Goal: Task Accomplishment & Management: Manage account settings

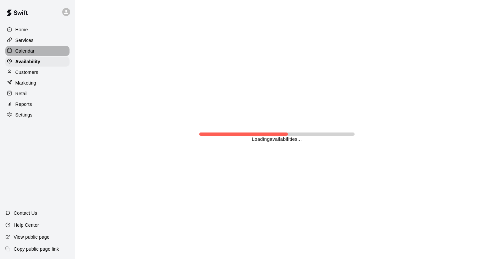
click at [28, 48] on p "Calendar" at bounding box center [24, 51] width 19 height 7
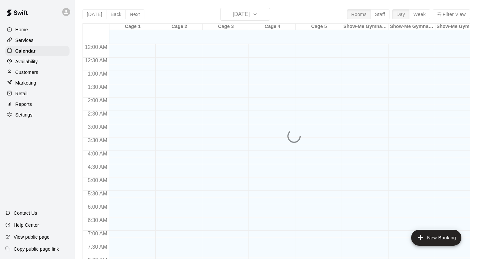
scroll to position [397, 0]
click at [29, 44] on div "Services" at bounding box center [37, 40] width 64 height 10
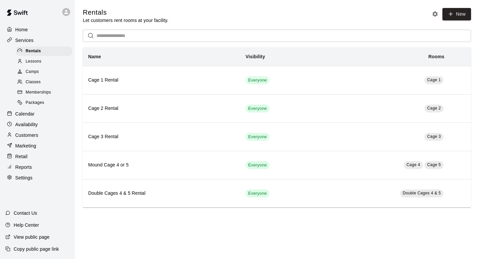
click at [53, 70] on div "Camps" at bounding box center [44, 71] width 56 height 9
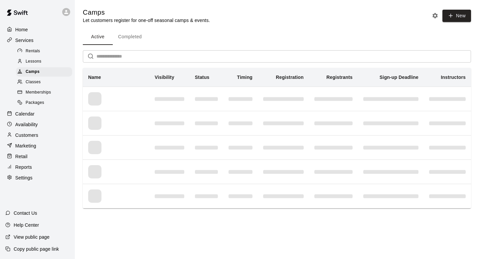
click at [50, 63] on div "Lessons" at bounding box center [44, 61] width 56 height 9
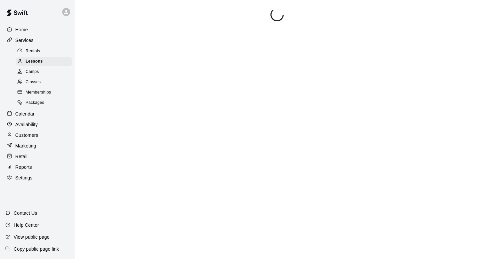
click at [46, 78] on div "Classes" at bounding box center [44, 82] width 56 height 9
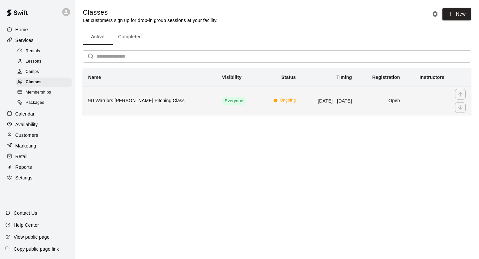
click at [117, 99] on h6 "9U Warriors [PERSON_NAME] Pitching Class" at bounding box center [149, 100] width 123 height 7
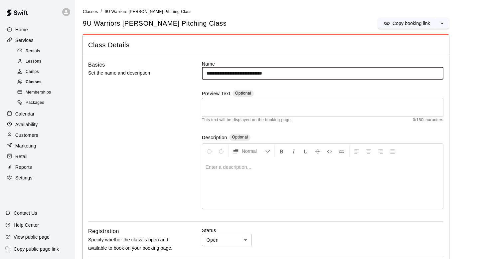
click at [40, 86] on div "Classes" at bounding box center [44, 82] width 56 height 9
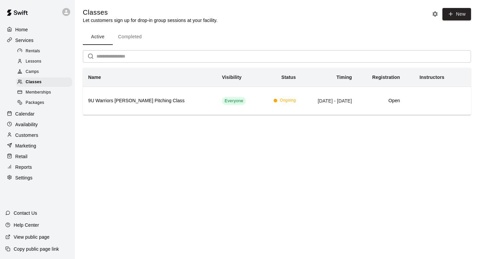
click at [24, 108] on div "Home Services Rentals Lessons Camps Classes Memberships Packages Calendar Avail…" at bounding box center [37, 103] width 75 height 159
click at [24, 112] on p "Calendar" at bounding box center [24, 113] width 19 height 7
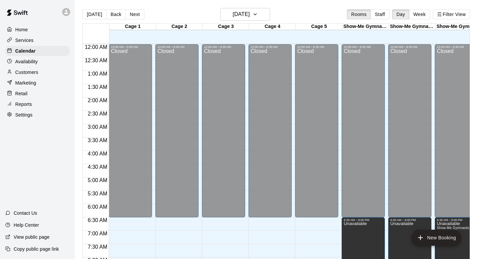
scroll to position [397, 0]
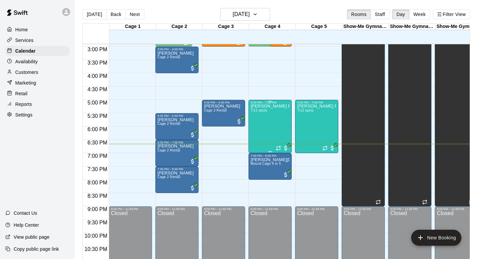
click at [274, 123] on div "[PERSON_NAME] Pitching Class 7/12 spots" at bounding box center [270, 233] width 39 height 259
click at [256, 125] on img "edit" at bounding box center [258, 127] width 8 height 8
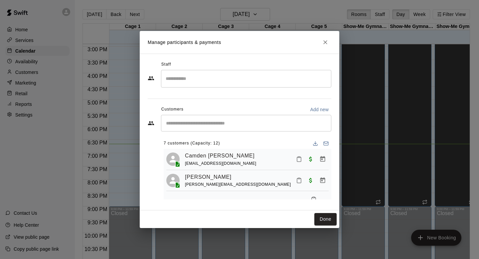
click at [249, 123] on input "Start typing to search customers..." at bounding box center [246, 123] width 164 height 7
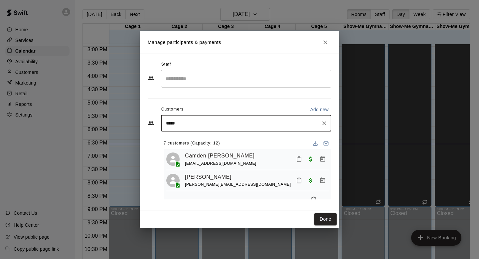
type input "******"
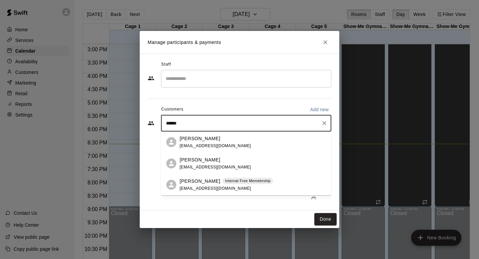
click at [206, 144] on span "[EMAIL_ADDRESS][DOMAIN_NAME]" at bounding box center [216, 145] width 72 height 5
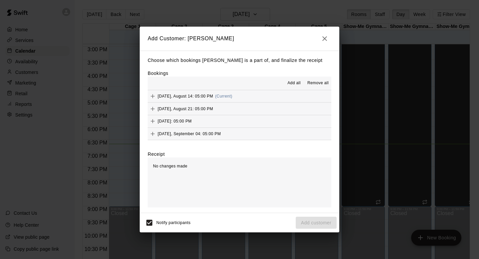
click at [153, 96] on icon "Add" at bounding box center [153, 96] width 4 height 4
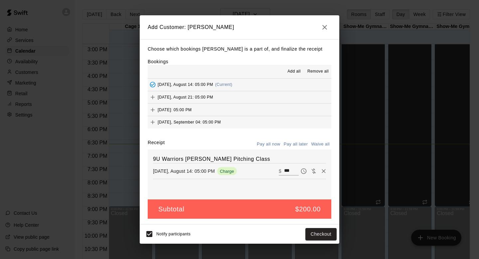
click at [226, 134] on div "Choose which bookings Jill Harper is a part of, and finalize the receipt Bookin…" at bounding box center [240, 131] width 200 height 185
click at [236, 139] on div "Receipt Pay all now Pay all later Waive all" at bounding box center [240, 144] width 184 height 10
click at [274, 145] on button "Pay all now" at bounding box center [268, 144] width 27 height 10
click at [297, 144] on button "Pay all later" at bounding box center [296, 144] width 28 height 10
click at [274, 141] on button "Pay all now" at bounding box center [268, 144] width 27 height 10
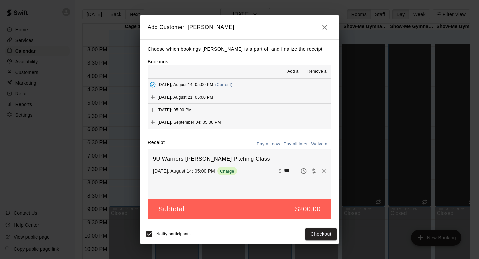
click at [290, 144] on button "Pay all later" at bounding box center [296, 144] width 28 height 10
click at [271, 149] on button "Pay all now" at bounding box center [268, 144] width 27 height 10
click at [206, 95] on span "[DATE], August 21: 05:00 PM" at bounding box center [186, 97] width 56 height 5
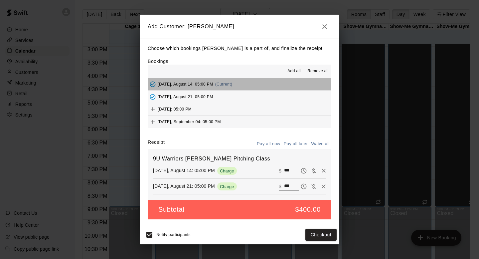
click at [196, 84] on span "[DATE], August 14: 05:00 PM" at bounding box center [186, 84] width 56 height 5
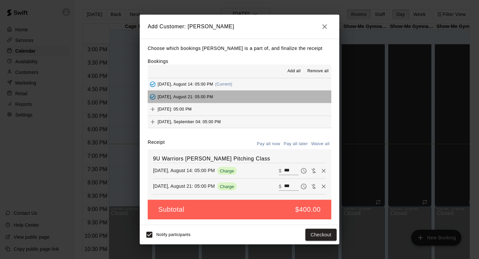
click at [154, 91] on button "[DATE], August 21: 05:00 PM" at bounding box center [240, 97] width 184 height 12
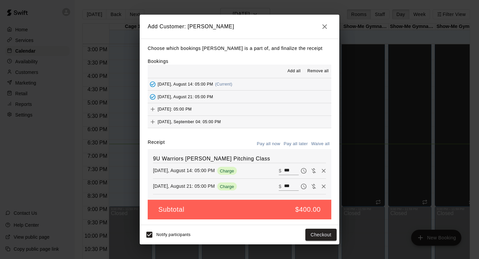
click at [153, 98] on icon "Added - Collect Payment" at bounding box center [152, 96] width 7 height 7
click at [153, 102] on body "Home Services Calendar Availability Customers Marketing Retail Reports Settings…" at bounding box center [239, 135] width 479 height 270
click at [153, 109] on icon "Add" at bounding box center [153, 109] width 4 height 4
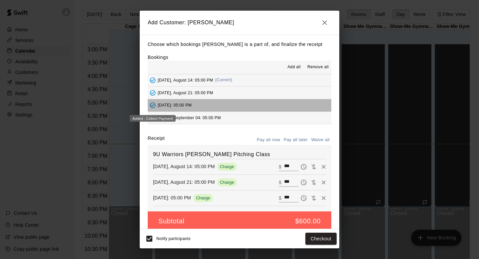
click at [153, 120] on div "Added - Collect Payment" at bounding box center [153, 118] width 46 height 7
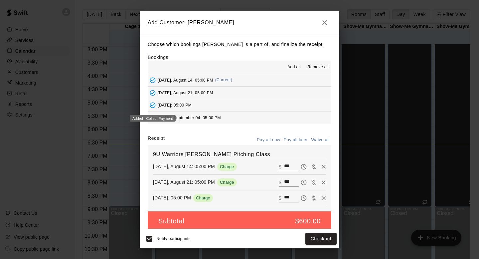
click at [153, 106] on icon "Added - Collect Payment" at bounding box center [153, 105] width 6 height 6
click at [153, 94] on icon "Added - Collect Payment" at bounding box center [152, 93] width 7 height 7
click at [140, 92] on div "Choose which bookings Jill Harper is a part of, and finalize the receipt Bookin…" at bounding box center [240, 132] width 200 height 194
click at [322, 69] on span "Remove all" at bounding box center [317, 67] width 21 height 7
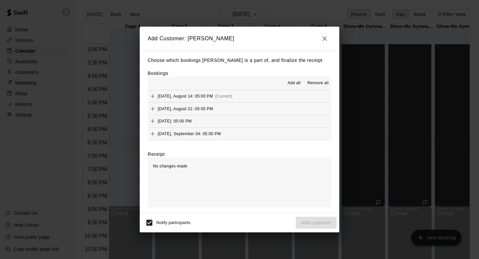
click at [151, 95] on icon "Add" at bounding box center [152, 96] width 7 height 7
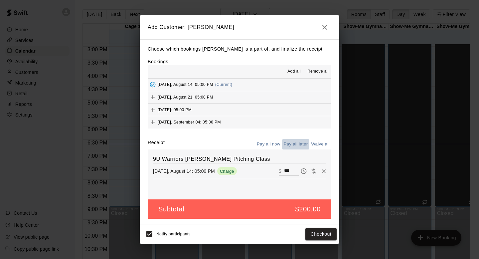
click at [289, 146] on button "Pay all later" at bounding box center [296, 144] width 28 height 10
click at [326, 26] on icon "button" at bounding box center [324, 27] width 5 height 5
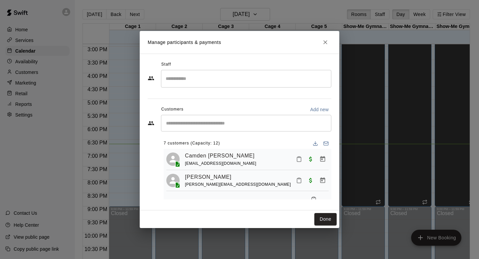
click at [41, 65] on div "Manage participants & payments Staff ​ Customers Add new ​ 7 customers (Capacit…" at bounding box center [239, 129] width 479 height 259
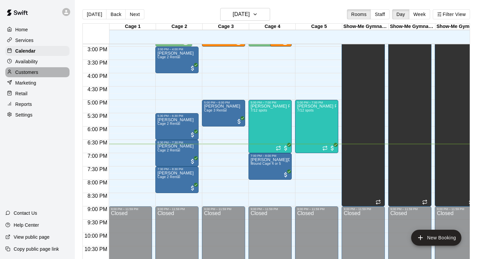
click at [34, 74] on p "Customers" at bounding box center [26, 72] width 23 height 7
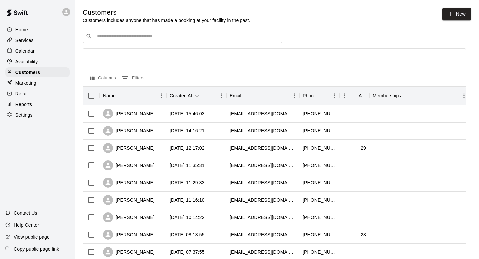
click at [224, 33] on div "​ ​" at bounding box center [183, 36] width 200 height 13
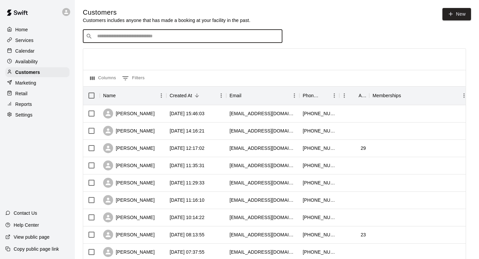
click at [212, 37] on input "Search customers by name or email" at bounding box center [187, 36] width 184 height 7
type input "******"
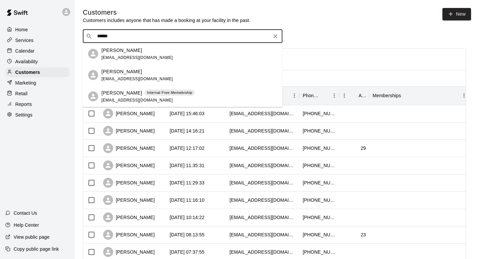
drag, startPoint x: 117, startPoint y: 42, endPoint x: 117, endPoint y: 50, distance: 8.3
click at [117, 50] on p "[PERSON_NAME]" at bounding box center [121, 50] width 41 height 7
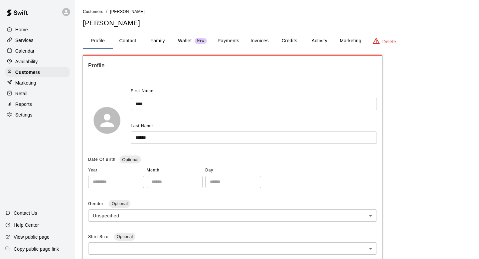
click at [223, 41] on button "Payments" at bounding box center [228, 41] width 32 height 16
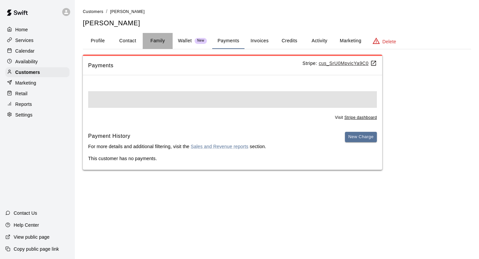
click at [172, 40] on button "Family" at bounding box center [158, 41] width 30 height 16
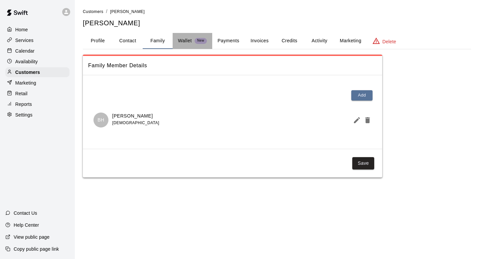
click at [192, 40] on div "Wallet New" at bounding box center [192, 40] width 29 height 7
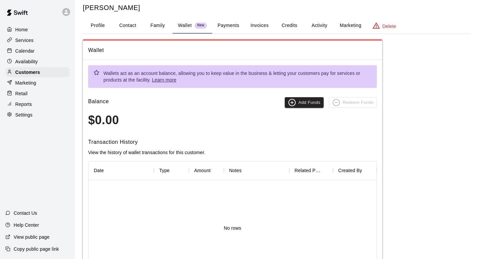
scroll to position [22, 0]
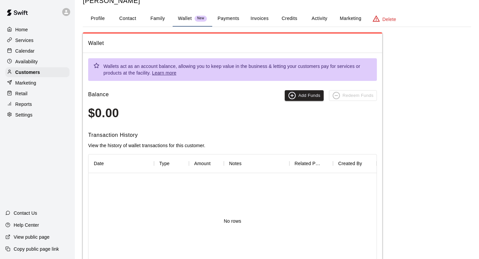
click at [231, 9] on div "Customers / Jill Harper Jill Harper Profile Contact Family Wallet New Payments …" at bounding box center [277, 139] width 388 height 307
click at [229, 17] on button "Payments" at bounding box center [228, 19] width 32 height 16
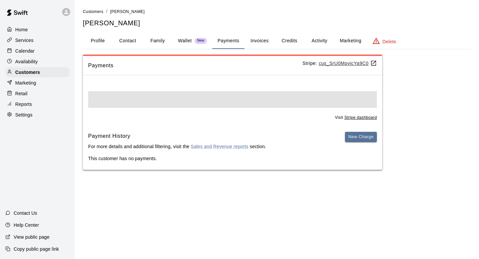
click at [129, 43] on button "Contact" at bounding box center [128, 41] width 30 height 16
select select "**"
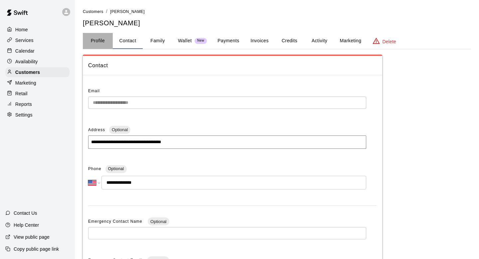
click at [99, 44] on button "Profile" at bounding box center [98, 41] width 30 height 16
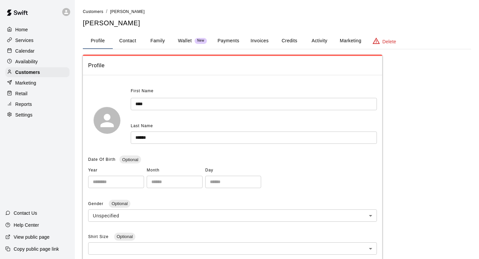
click at [194, 39] on div "Wallet New" at bounding box center [192, 40] width 29 height 7
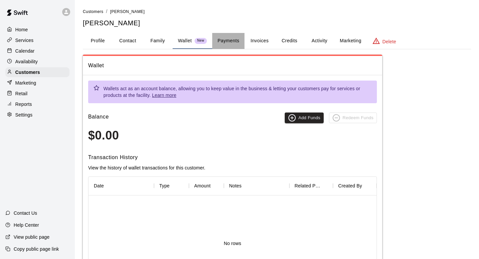
click at [225, 41] on button "Payments" at bounding box center [228, 41] width 32 height 16
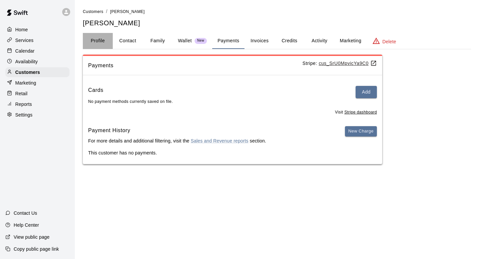
click at [97, 44] on button "Profile" at bounding box center [98, 41] width 30 height 16
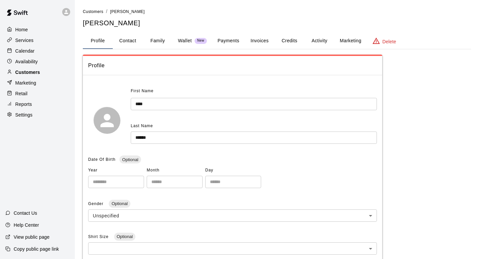
click at [45, 75] on div "Customers" at bounding box center [37, 72] width 64 height 10
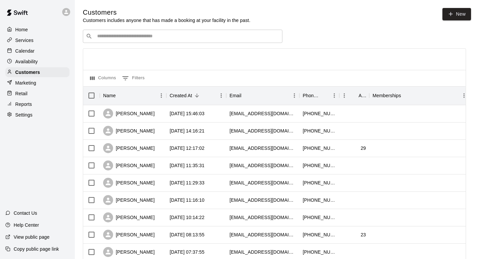
click at [34, 35] on div "Services" at bounding box center [37, 40] width 64 height 10
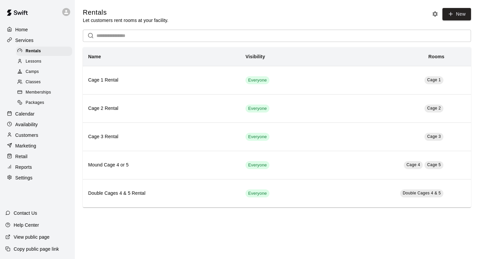
click at [29, 114] on p "Calendar" at bounding box center [24, 113] width 19 height 7
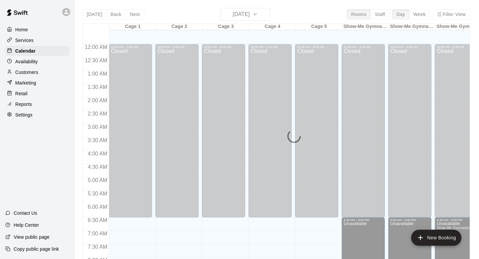
scroll to position [397, 0]
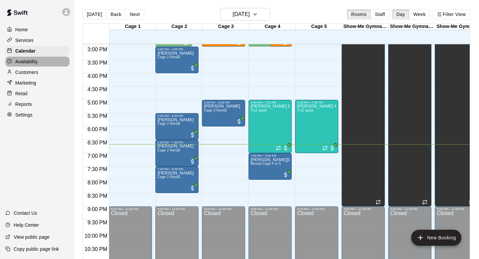
click at [28, 65] on div "Availability" at bounding box center [37, 62] width 64 height 10
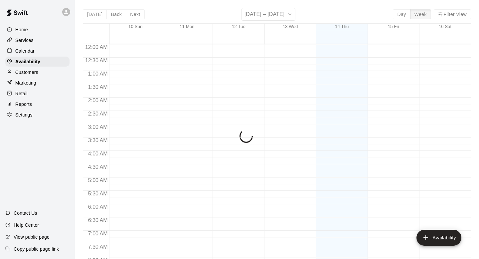
click at [28, 73] on p "Customers" at bounding box center [26, 72] width 23 height 7
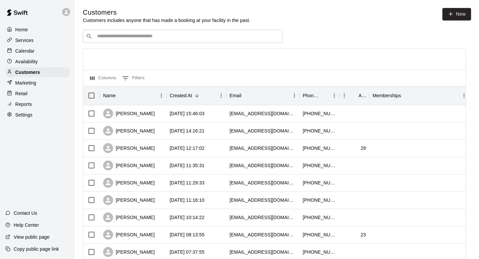
click at [158, 41] on div "​ ​" at bounding box center [183, 36] width 200 height 13
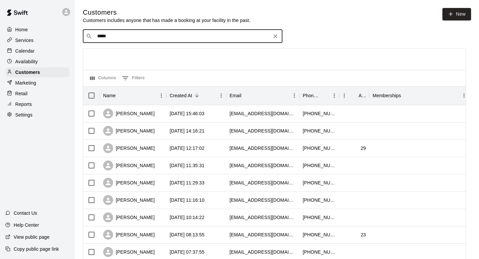
type input "******"
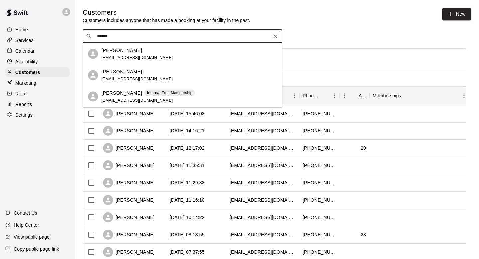
click at [146, 64] on div "[PERSON_NAME] [EMAIL_ADDRESS][DOMAIN_NAME]" at bounding box center [183, 53] width 200 height 21
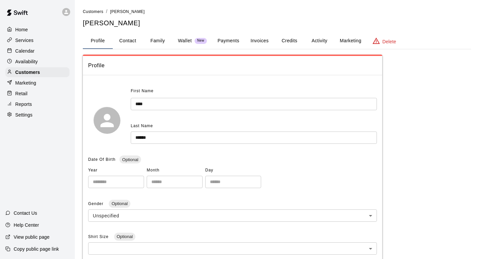
click at [197, 42] on span "New" at bounding box center [201, 41] width 12 height 4
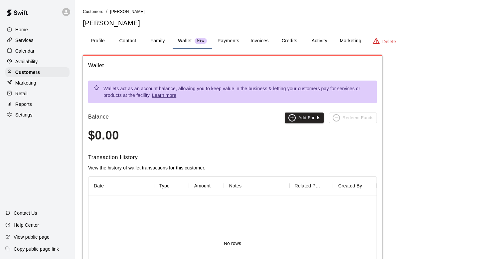
click at [227, 31] on div "Customers / Jill Harper Jill Harper Profile Contact Family Wallet New Payments …" at bounding box center [277, 161] width 388 height 307
click at [216, 45] on button "Payments" at bounding box center [228, 41] width 32 height 16
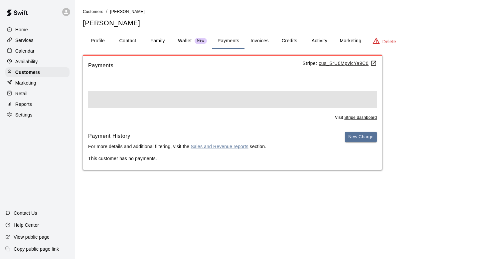
click at [228, 45] on button "Payments" at bounding box center [228, 41] width 32 height 16
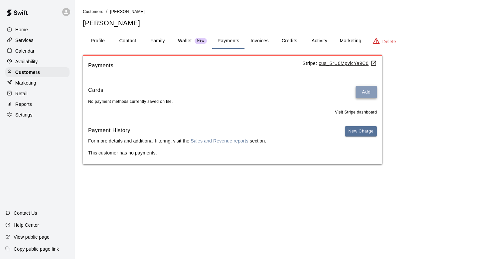
click at [364, 95] on button "Add" at bounding box center [366, 92] width 21 height 12
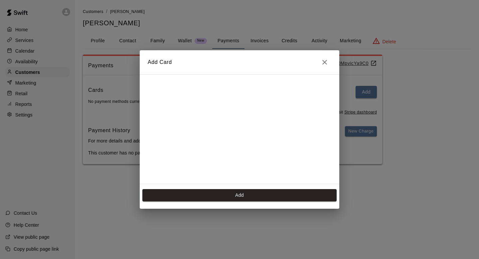
click at [331, 66] on h2 "Add Card" at bounding box center [240, 62] width 200 height 24
click at [327, 64] on icon "Close" at bounding box center [325, 62] width 8 height 8
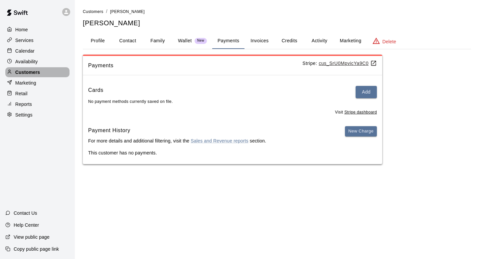
click at [33, 74] on p "Customers" at bounding box center [27, 72] width 25 height 7
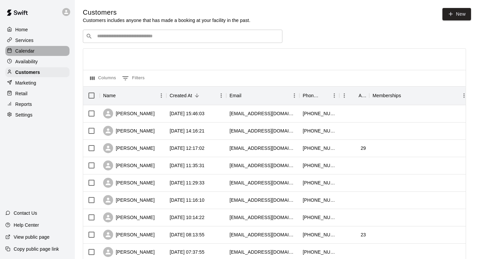
click at [38, 53] on div "Calendar" at bounding box center [37, 51] width 64 height 10
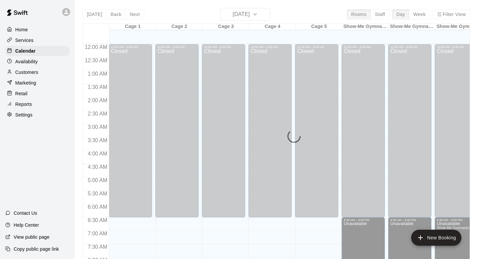
scroll to position [397, 0]
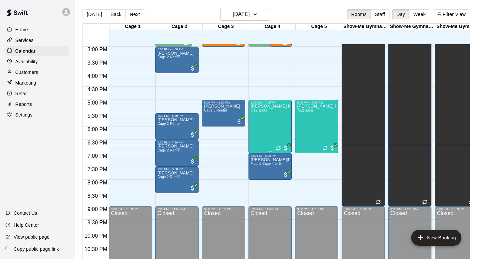
click at [282, 131] on div "[PERSON_NAME] Pitching Class 7/12 spots" at bounding box center [270, 233] width 39 height 259
click at [257, 124] on img "edit" at bounding box center [258, 127] width 8 height 8
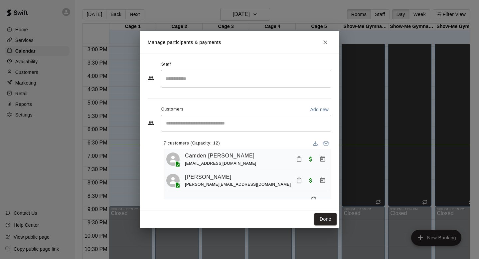
click at [194, 79] on input "Search staff" at bounding box center [246, 79] width 164 height 12
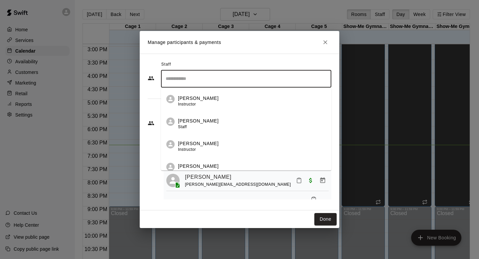
click at [153, 98] on hr at bounding box center [240, 98] width 184 height 0
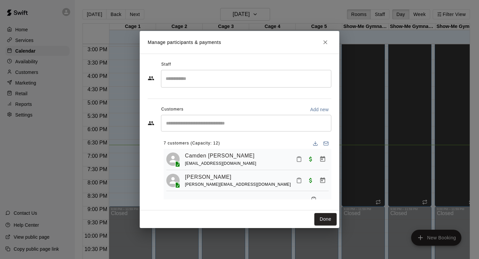
click at [192, 127] on div "​" at bounding box center [246, 123] width 170 height 17
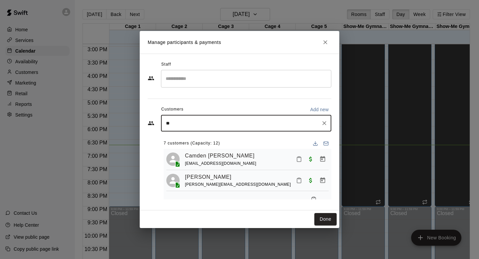
type input "***"
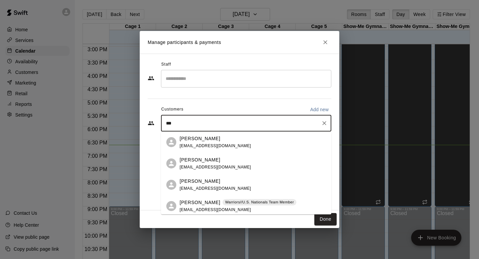
click at [191, 179] on p "[PERSON_NAME]" at bounding box center [200, 181] width 41 height 7
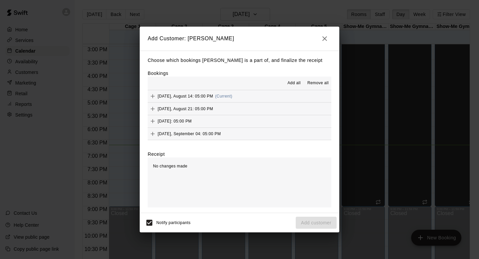
click at [232, 92] on div "[DATE], August 14: 05:00 PM (Current)" at bounding box center [190, 96] width 85 height 10
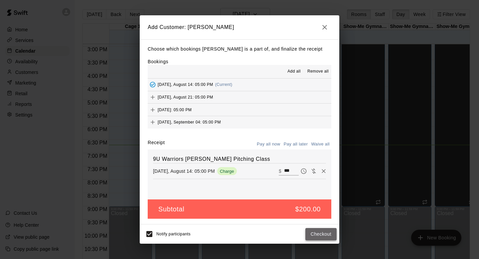
click at [318, 229] on button "Checkout" at bounding box center [320, 234] width 31 height 12
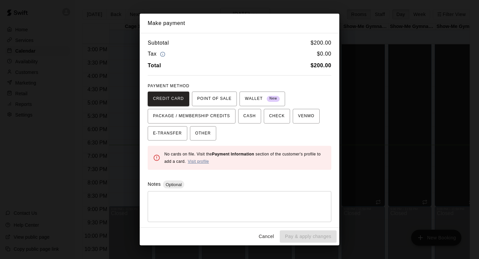
click at [197, 162] on link "Visit profile" at bounding box center [198, 161] width 21 height 5
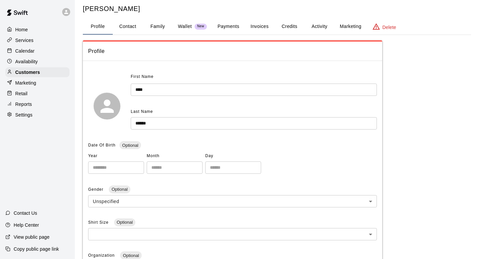
scroll to position [15, 0]
click at [223, 31] on button "Payments" at bounding box center [228, 26] width 32 height 16
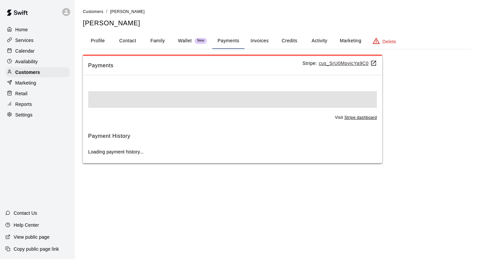
scroll to position [0, 0]
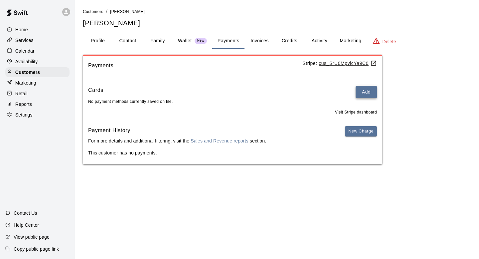
click at [365, 93] on button "Add" at bounding box center [366, 92] width 21 height 12
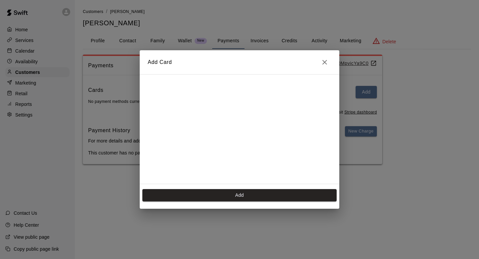
scroll to position [118, 0]
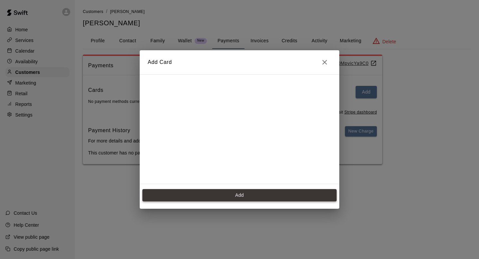
click at [240, 192] on button "Add" at bounding box center [239, 195] width 194 height 12
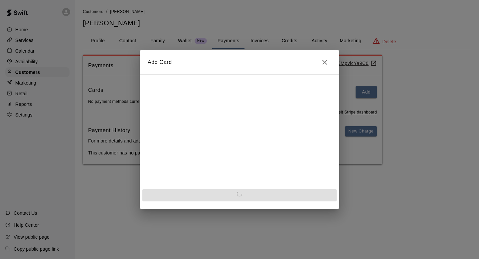
scroll to position [0, 0]
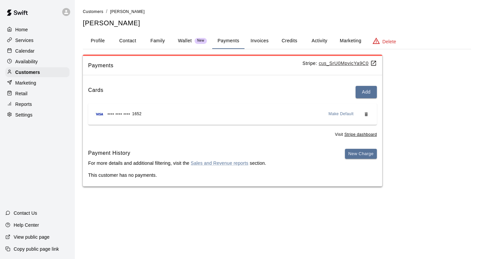
click at [46, 51] on div "Calendar" at bounding box center [37, 51] width 64 height 10
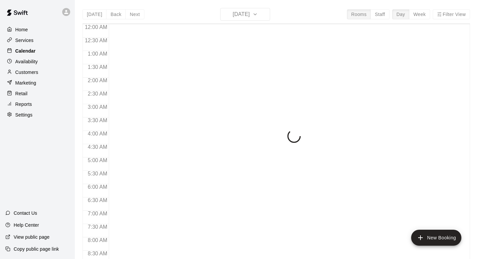
scroll to position [397, 0]
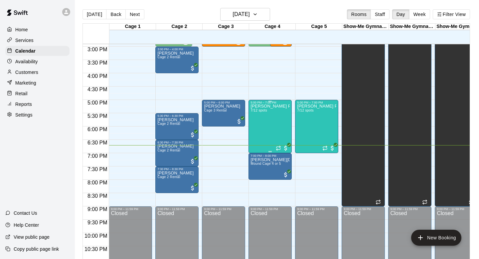
click at [265, 128] on div "[PERSON_NAME] Pitching Class 7/12 spots" at bounding box center [270, 233] width 39 height 259
click at [256, 125] on img "edit" at bounding box center [258, 127] width 8 height 8
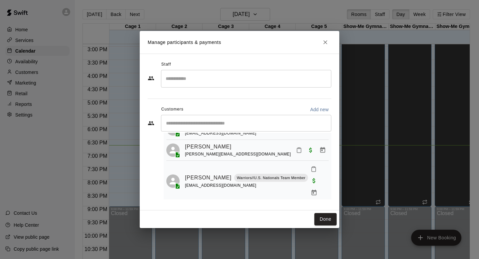
scroll to position [35, 0]
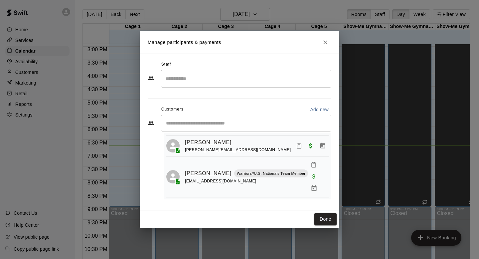
click at [258, 135] on div "Camden [PERSON_NAME] [EMAIL_ADDRESS][DOMAIN_NAME] [PERSON_NAME] [PERSON_NAME][E…" at bounding box center [248, 209] width 168 height 190
click at [258, 129] on div "​" at bounding box center [246, 123] width 170 height 17
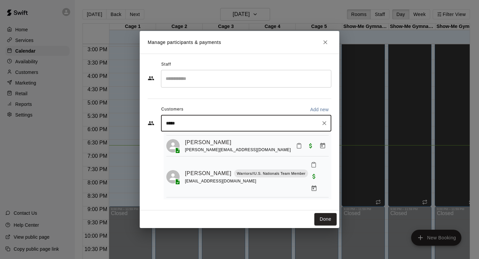
type input "******"
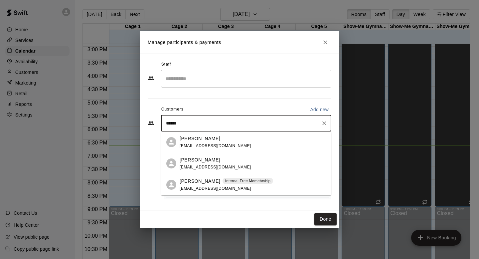
click at [269, 141] on div "[PERSON_NAME] [EMAIL_ADDRESS][DOMAIN_NAME]" at bounding box center [253, 142] width 146 height 14
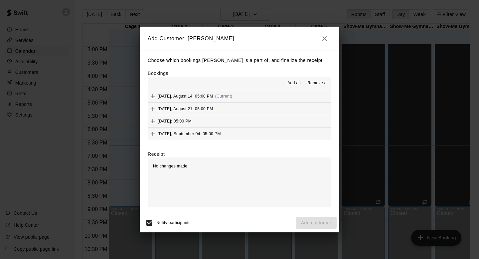
click at [205, 95] on span "[DATE], August 14: 05:00 PM" at bounding box center [186, 96] width 56 height 5
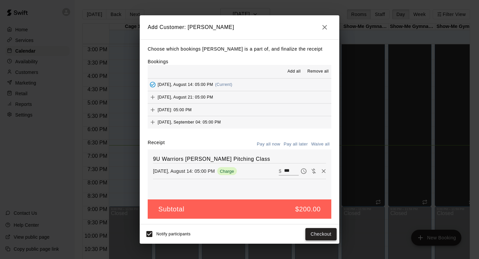
click at [318, 235] on button "Checkout" at bounding box center [320, 234] width 31 height 12
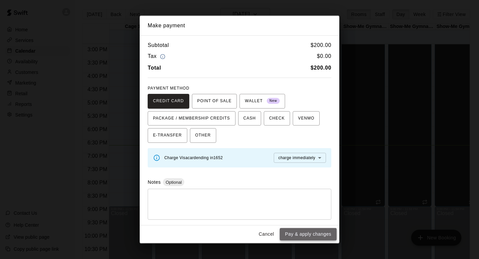
click at [307, 234] on button "Pay & apply changes" at bounding box center [308, 234] width 57 height 12
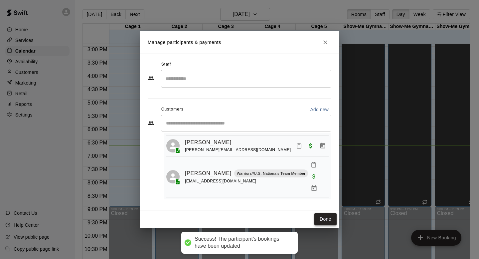
click at [327, 221] on button "Done" at bounding box center [325, 219] width 22 height 12
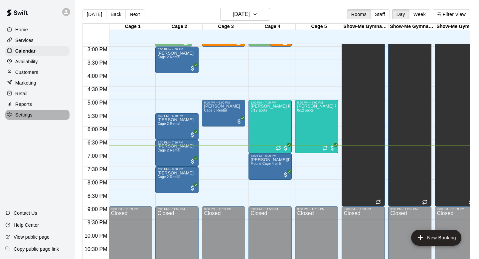
click at [59, 116] on div "Settings" at bounding box center [37, 115] width 64 height 10
select select "**"
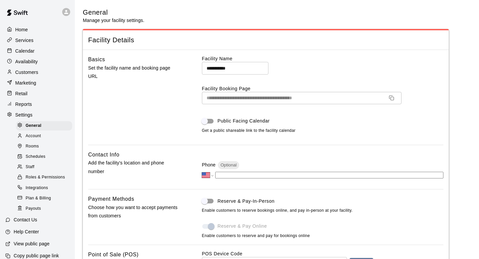
scroll to position [1327, 0]
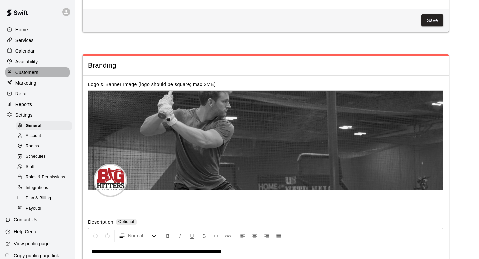
click at [32, 75] on p "Customers" at bounding box center [26, 72] width 23 height 7
